Goal: Information Seeking & Learning: Learn about a topic

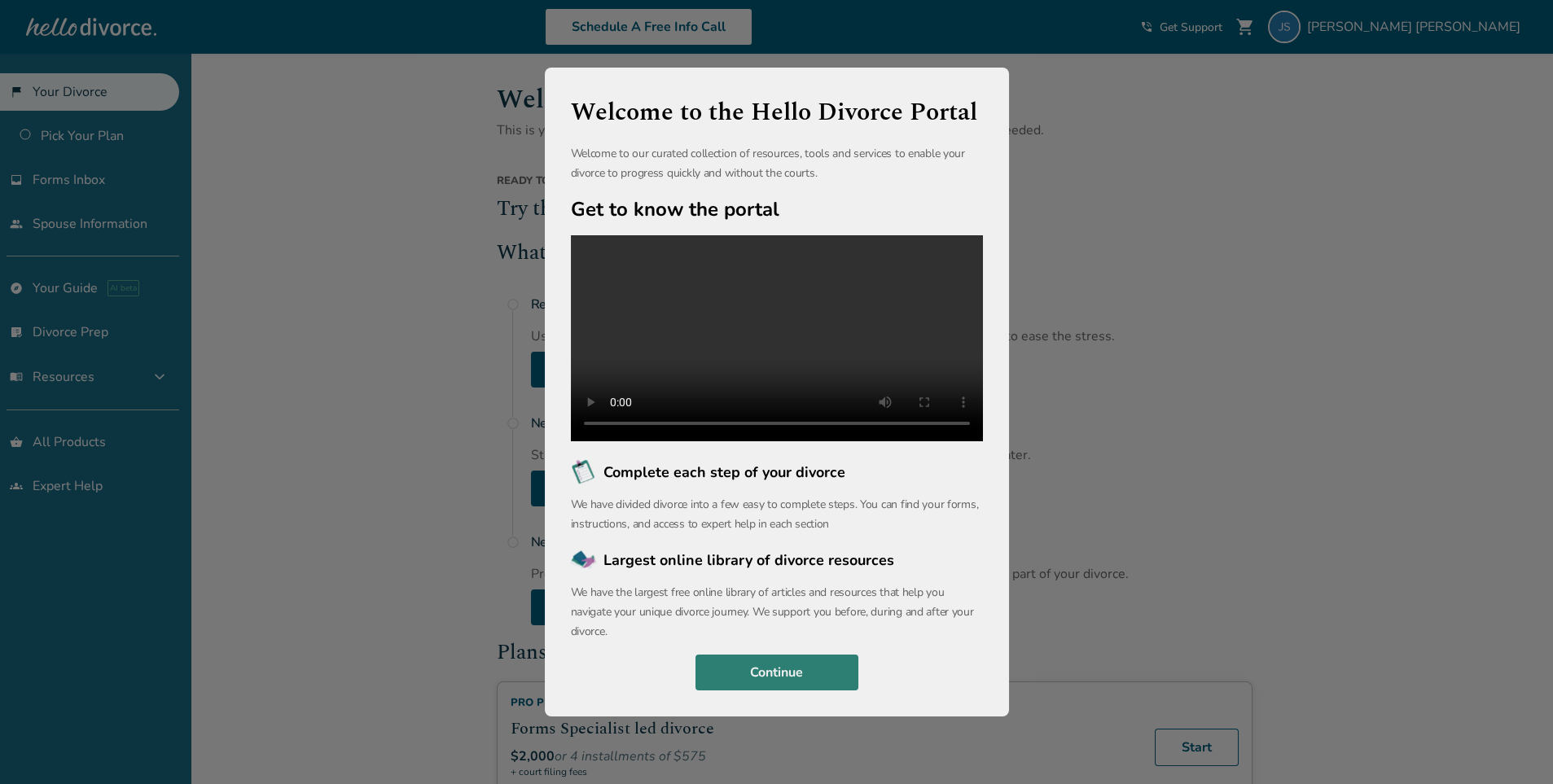
click at [837, 671] on button "Continue" at bounding box center [777, 672] width 163 height 36
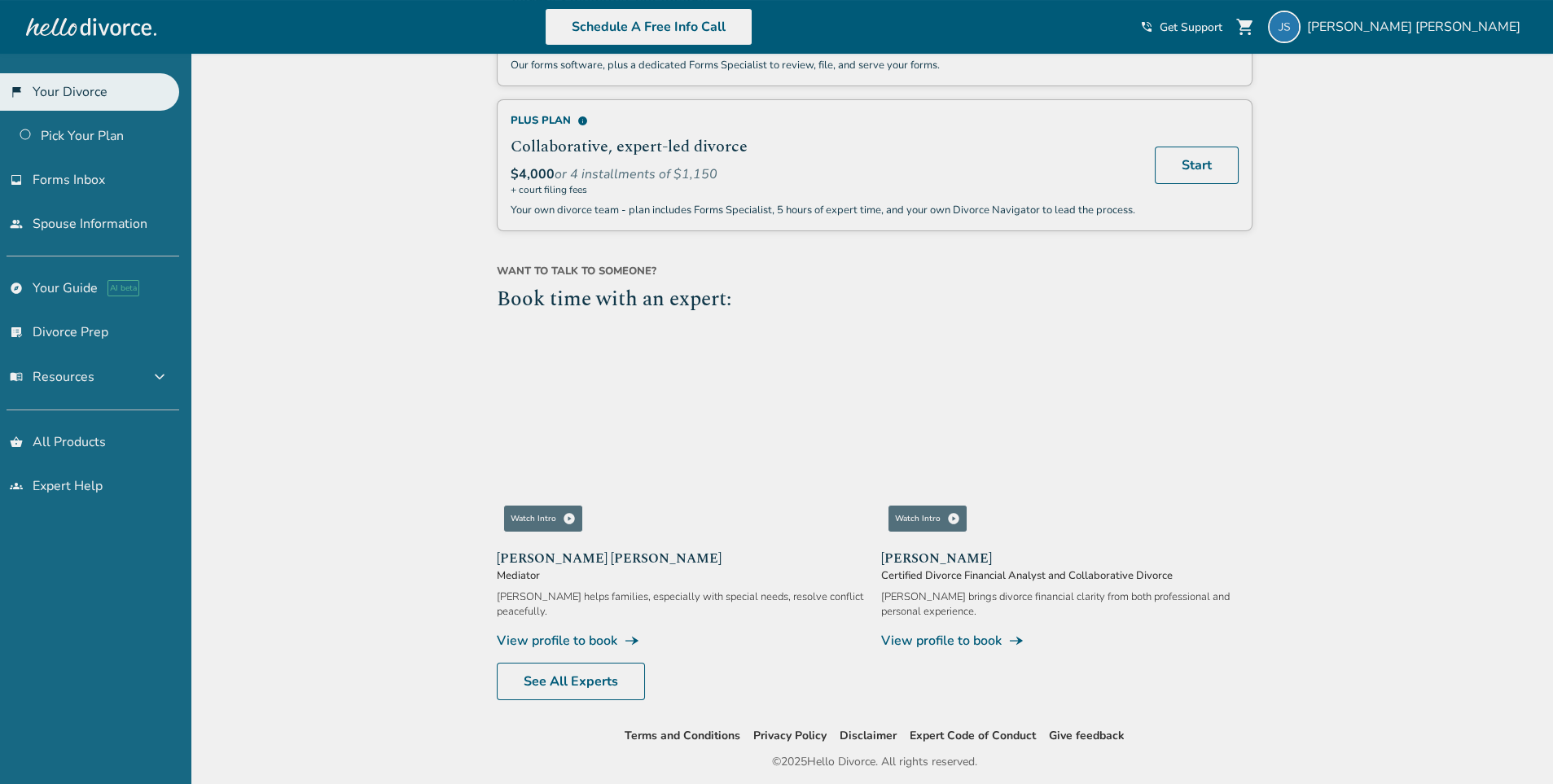
scroll to position [831, 0]
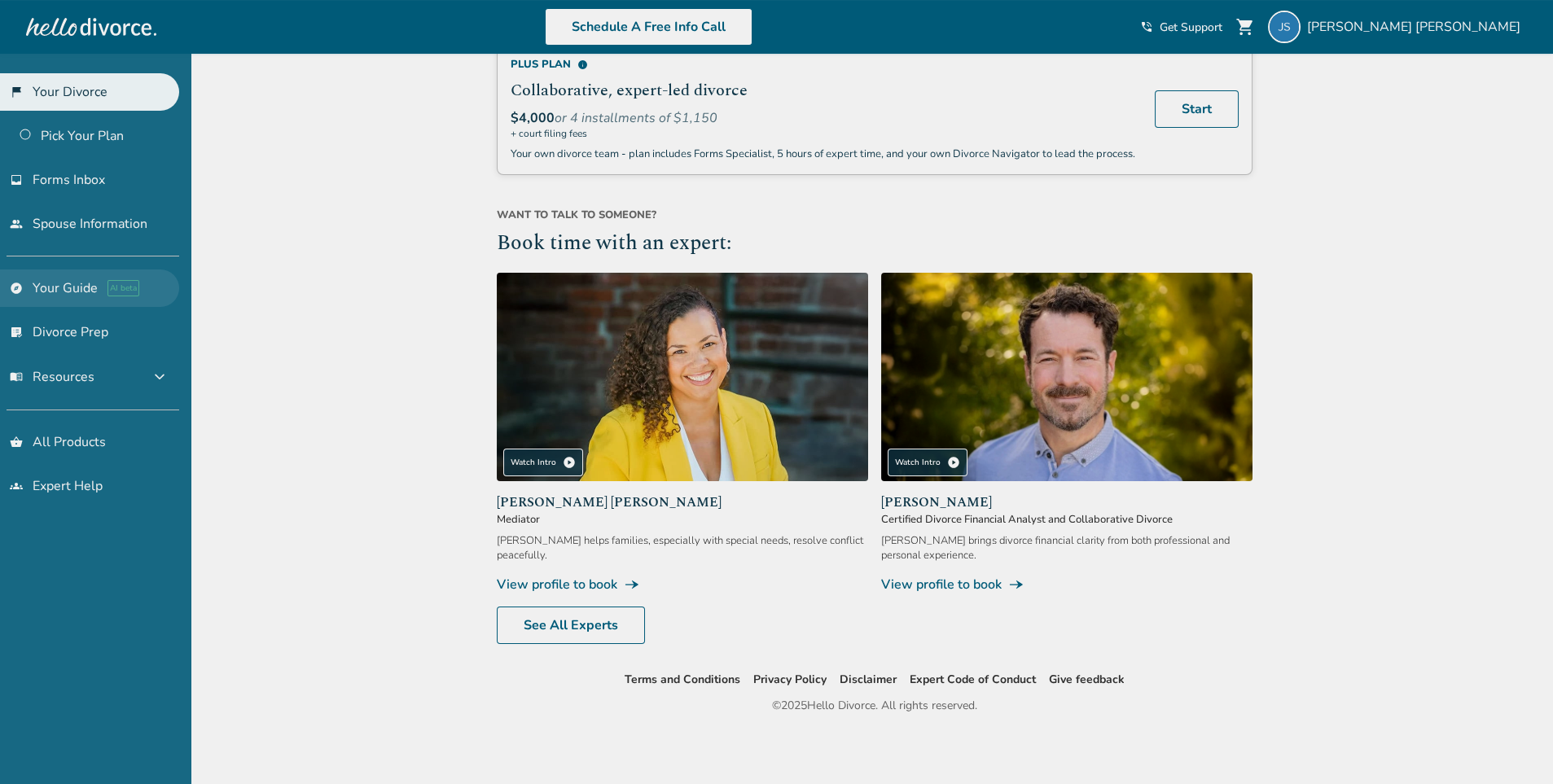
click at [58, 282] on link "explore Your Guide AI beta" at bounding box center [89, 289] width 180 height 38
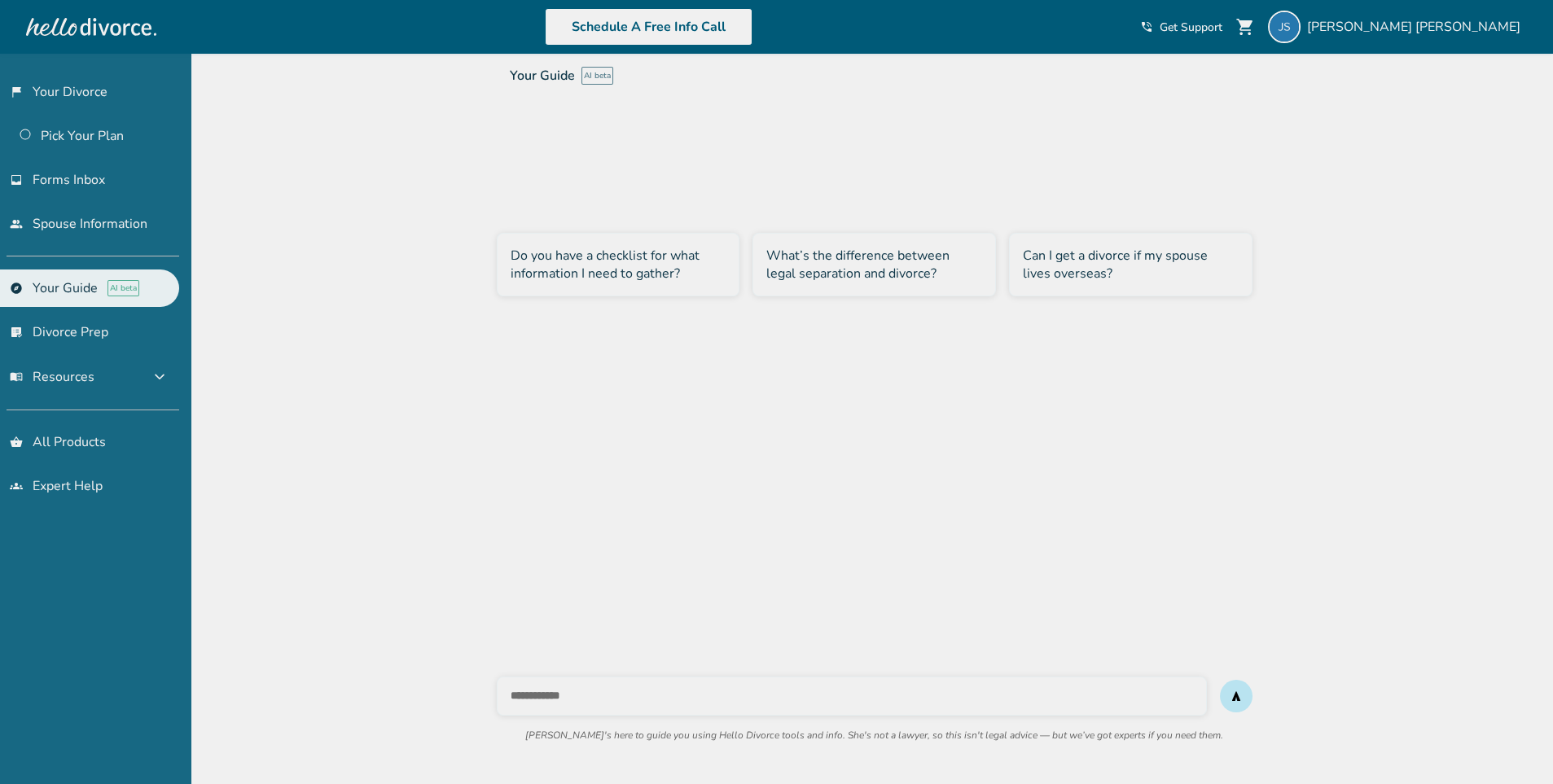
scroll to position [54, 0]
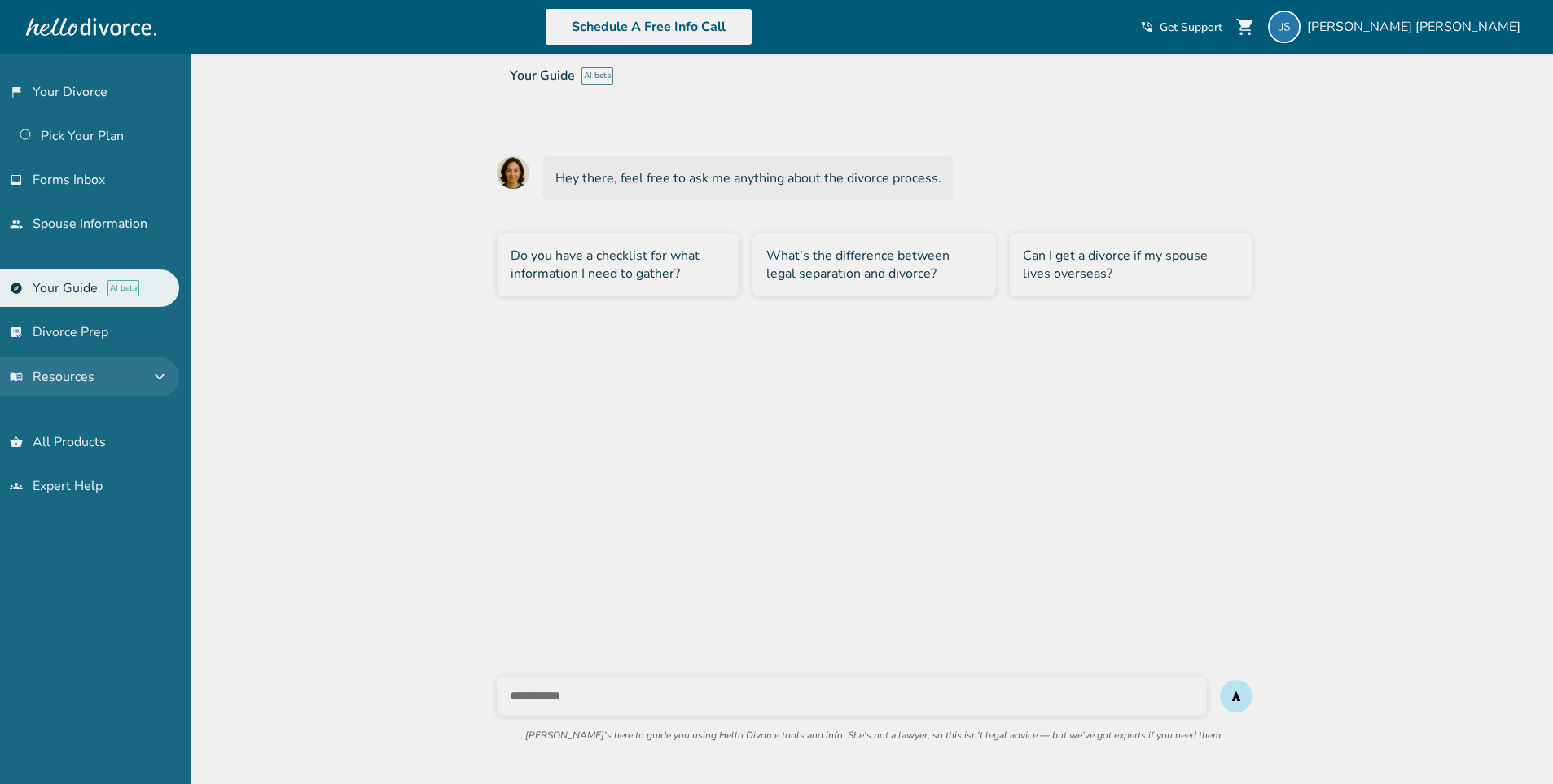
click at [160, 369] on span "expand_more" at bounding box center [159, 377] width 20 height 20
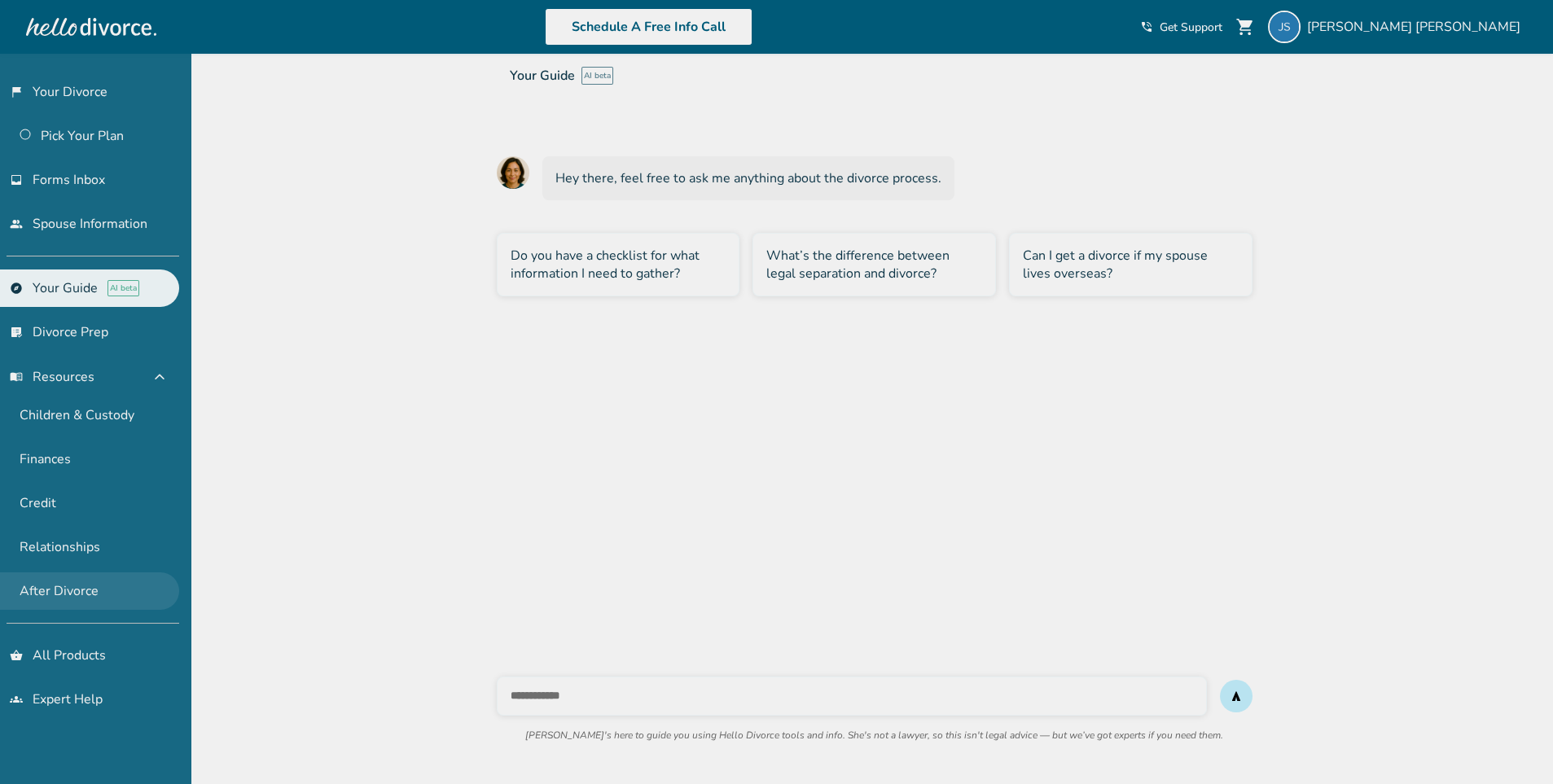
click at [44, 596] on link "After Divorce" at bounding box center [89, 592] width 180 height 38
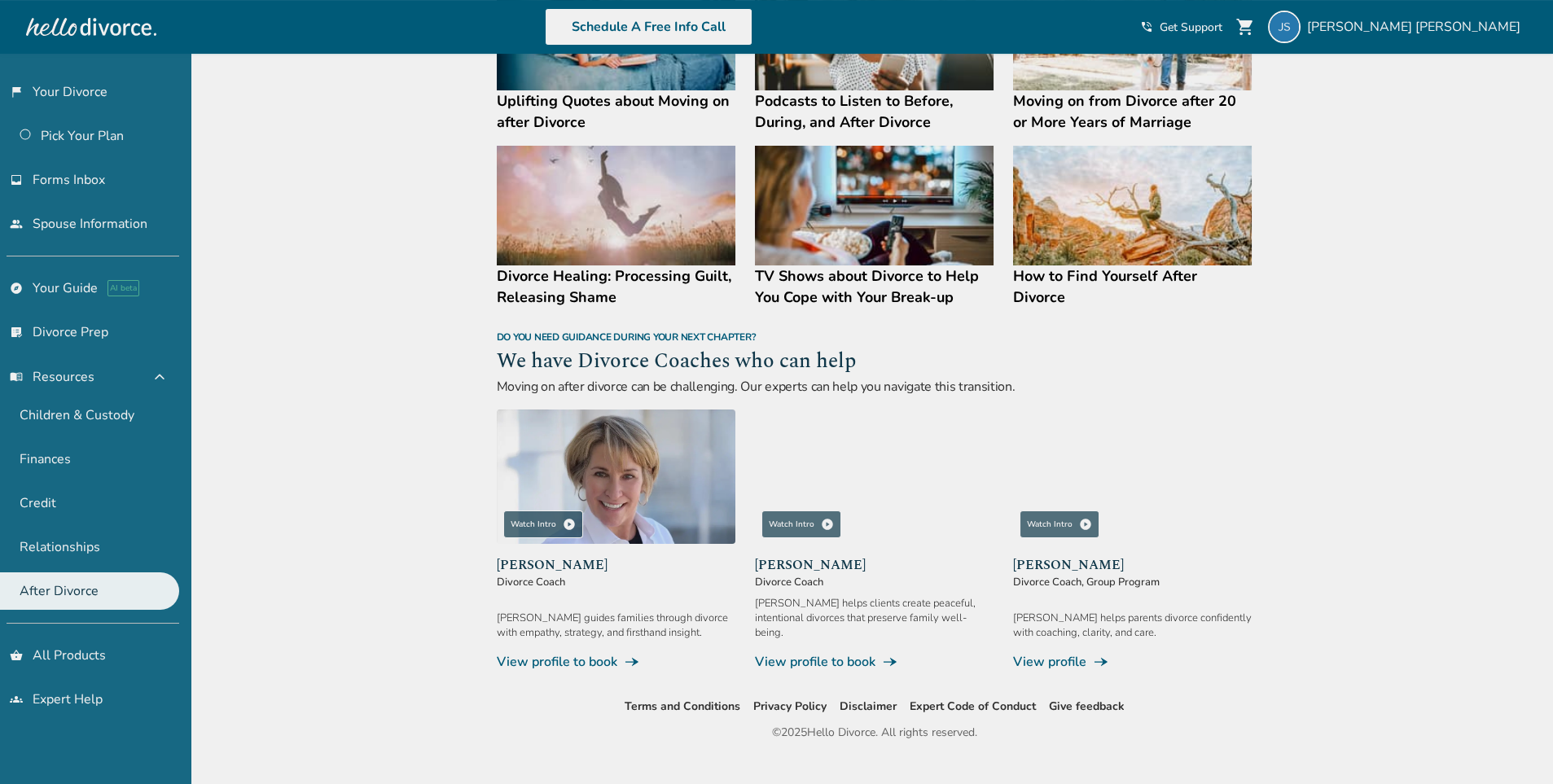
scroll to position [1240, 0]
